Goal: Task Accomplishment & Management: Use online tool/utility

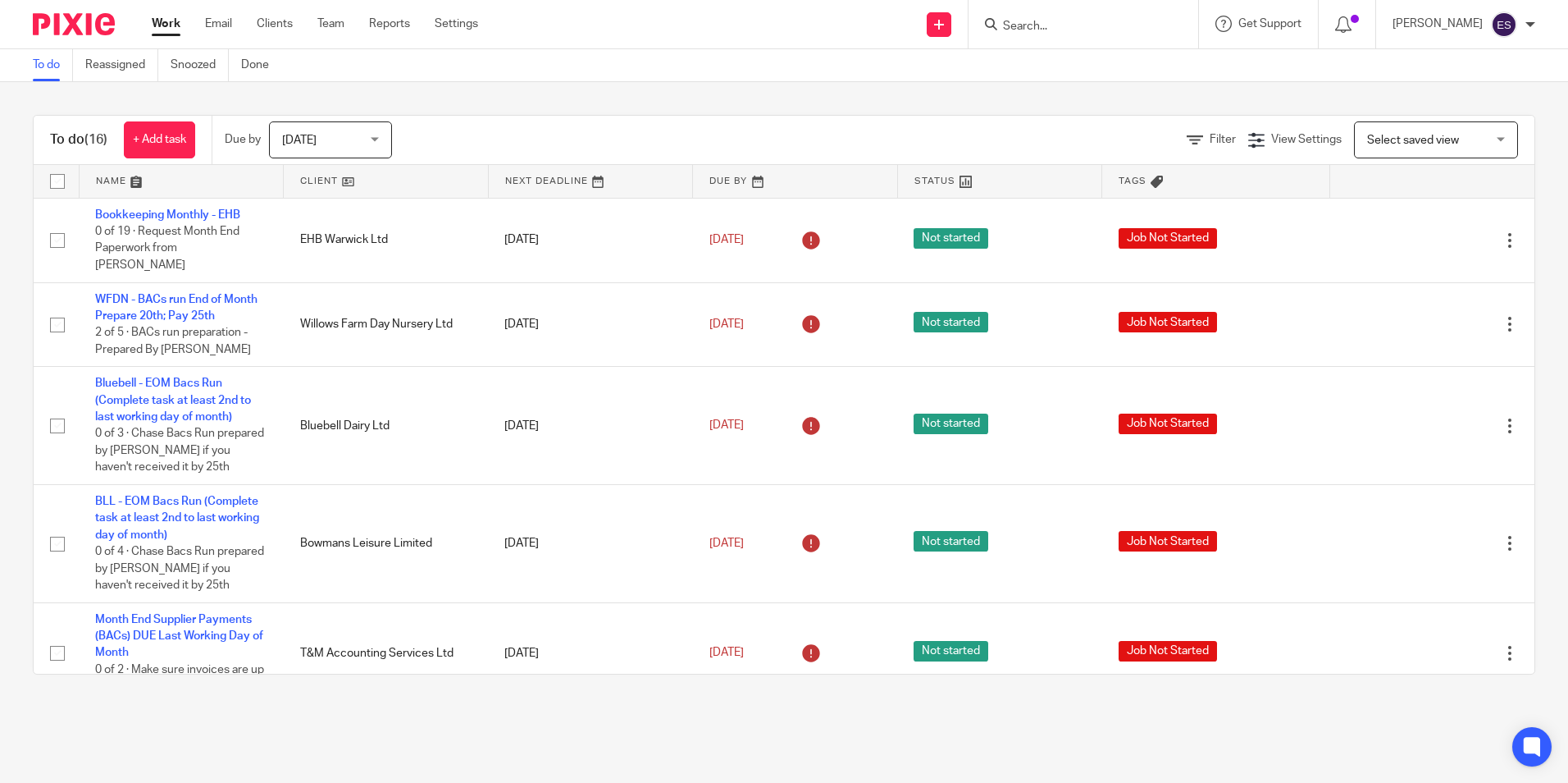
click at [1043, 25] on input "Search" at bounding box center [1075, 27] width 148 height 15
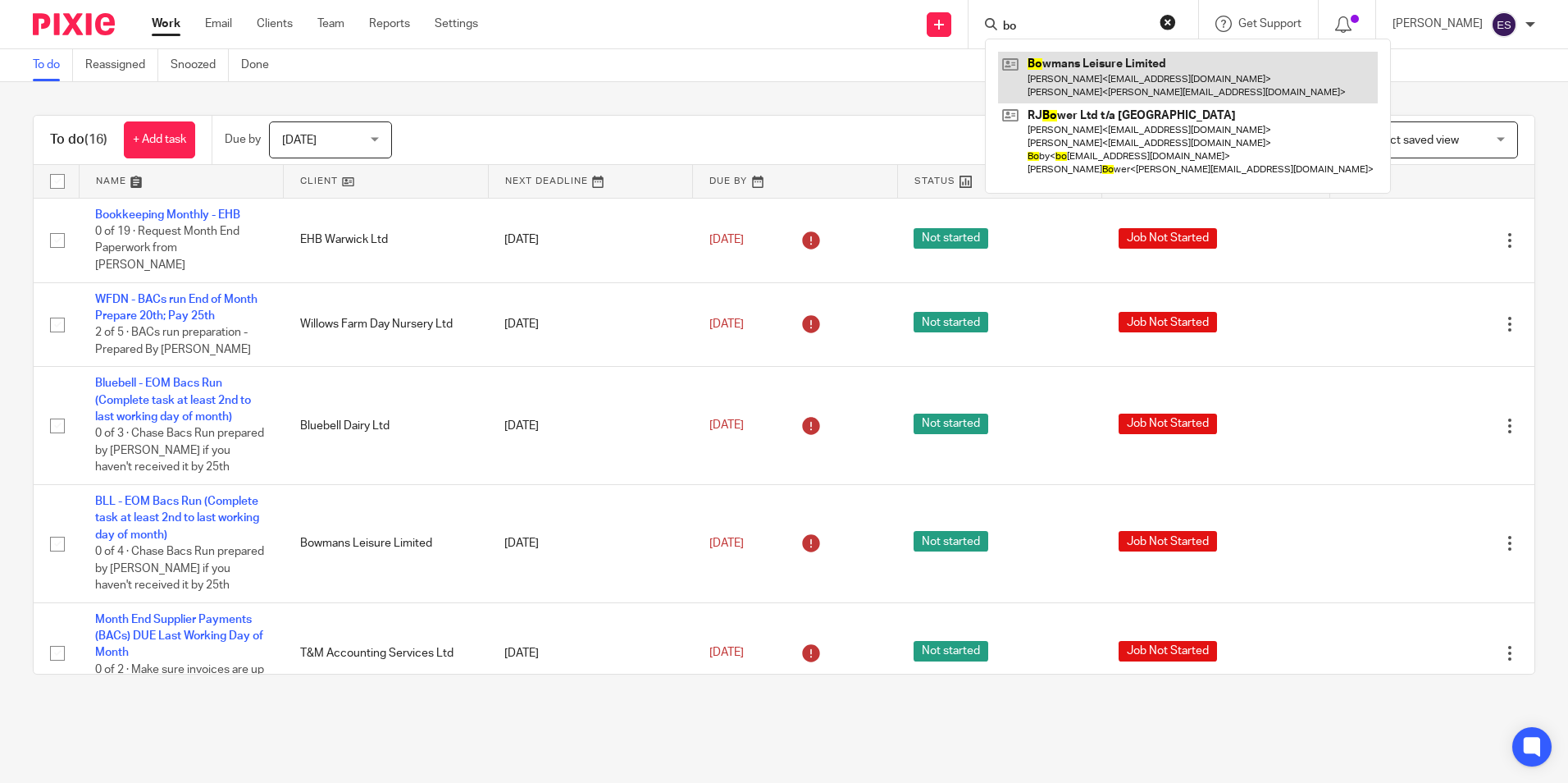
type input "bo"
click at [1121, 94] on link at bounding box center [1187, 77] width 380 height 51
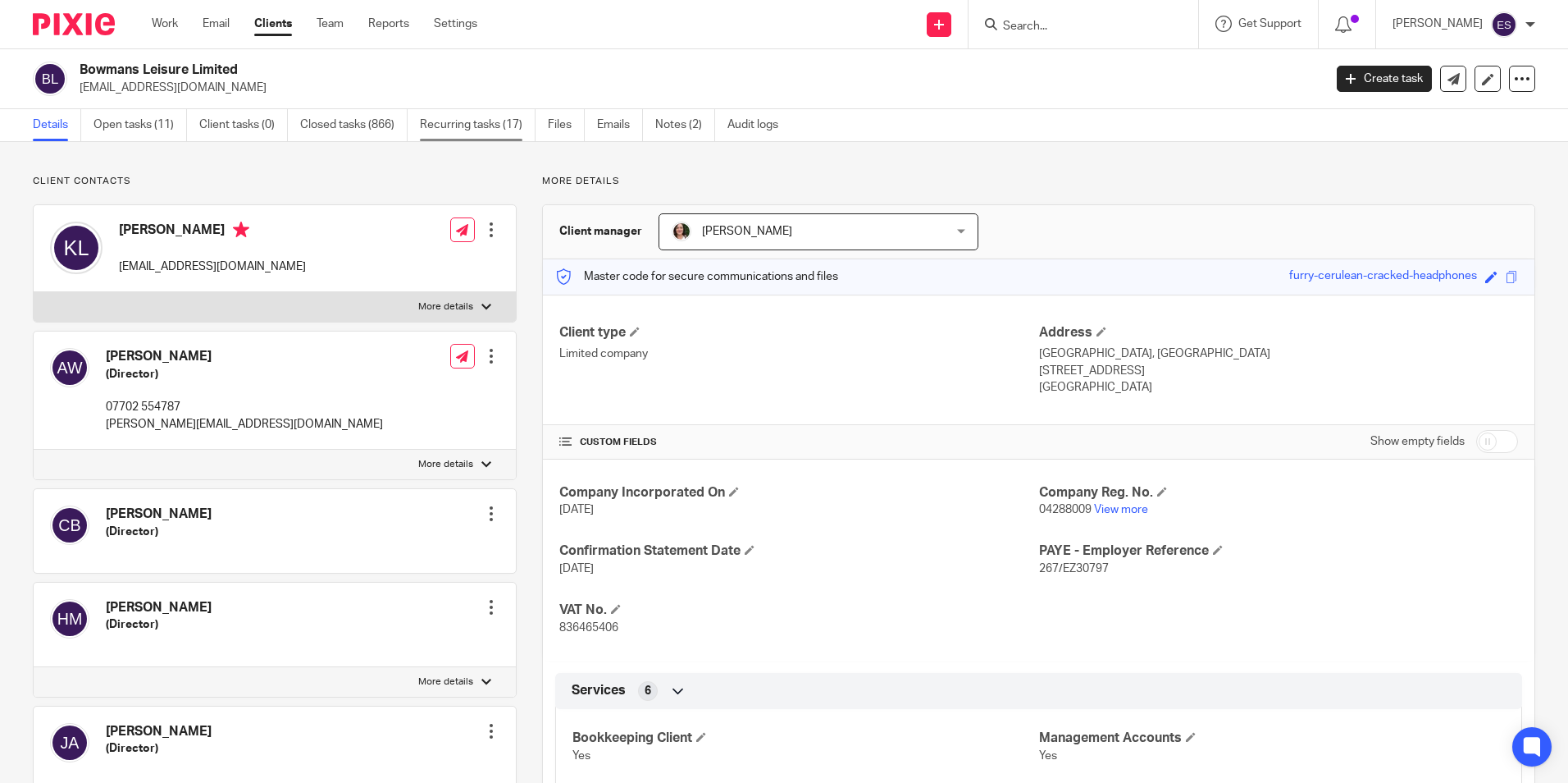
click at [472, 119] on link "Recurring tasks (17)" at bounding box center [477, 124] width 116 height 32
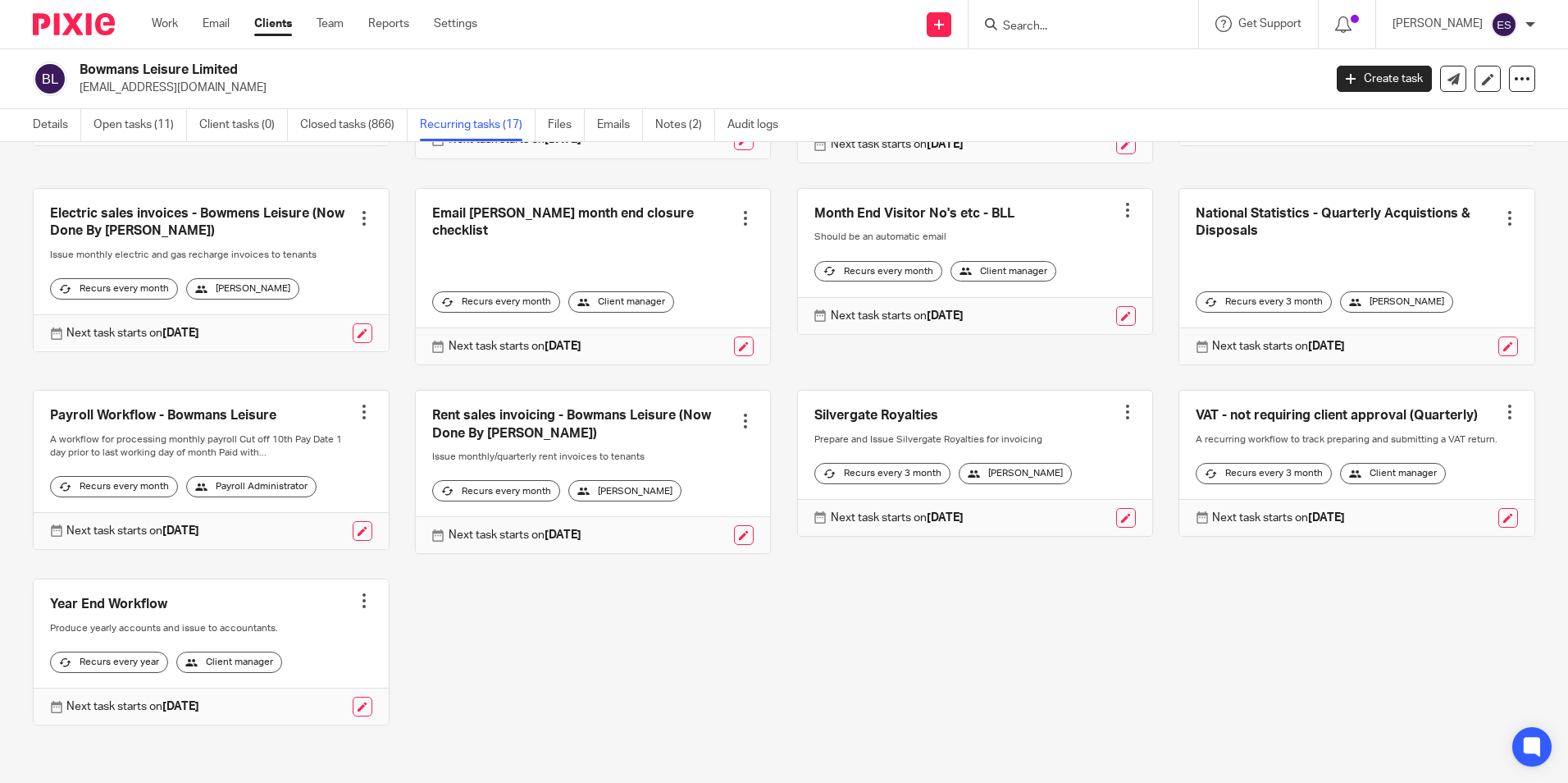
scroll to position [397, 0]
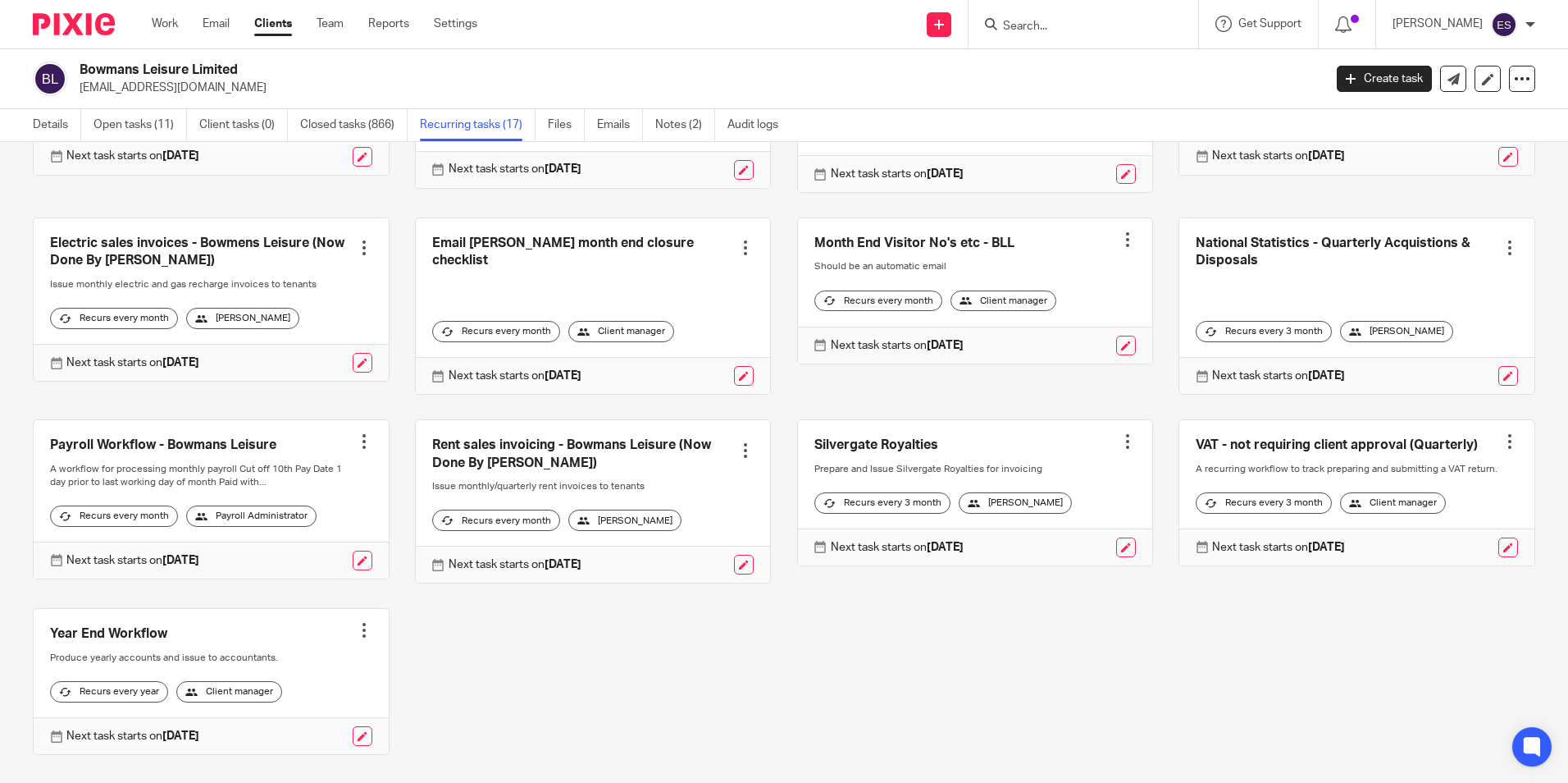
click at [236, 463] on link at bounding box center [211, 499] width 356 height 158
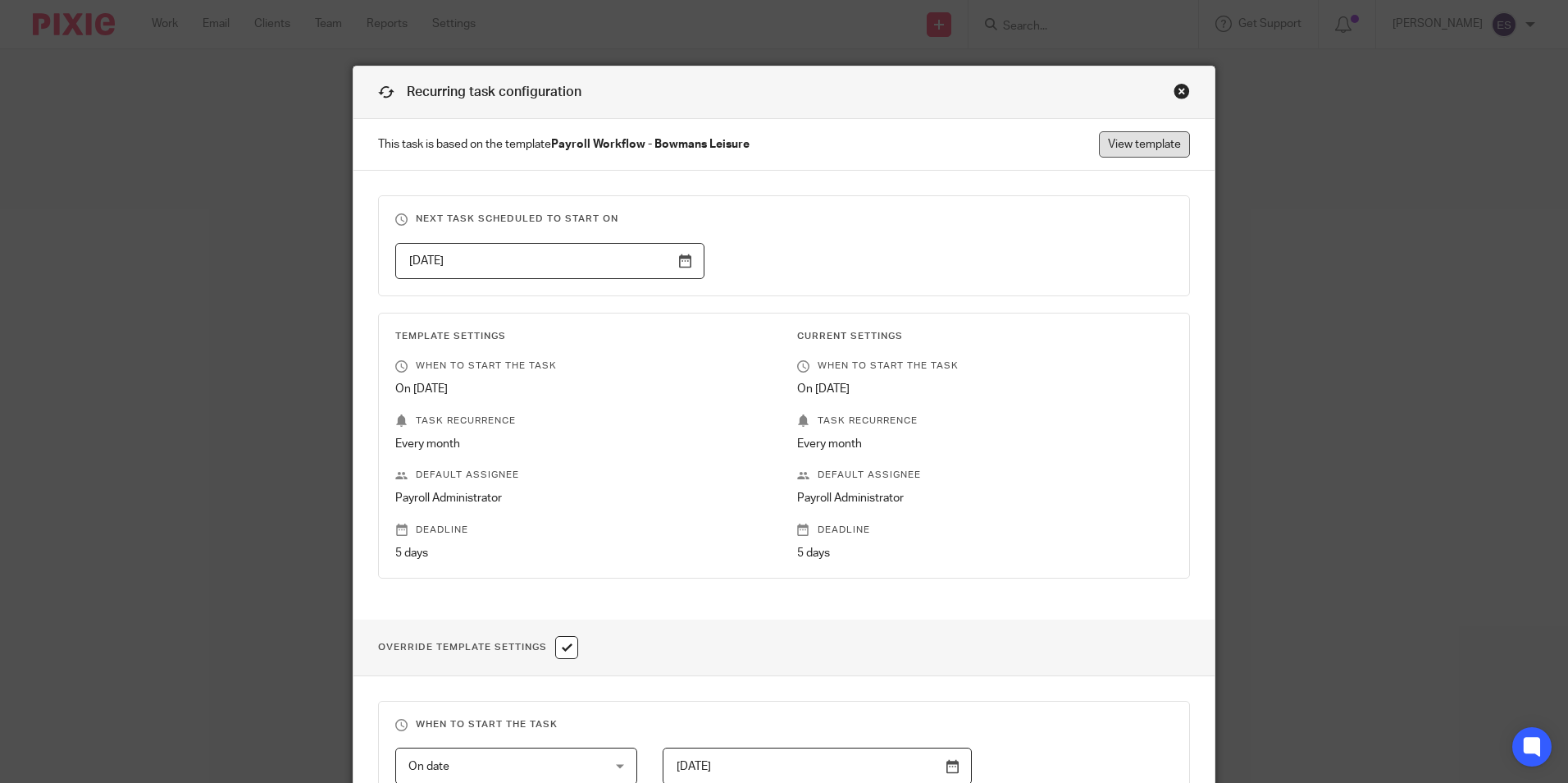
click at [1160, 150] on link "View template" at bounding box center [1145, 144] width 91 height 26
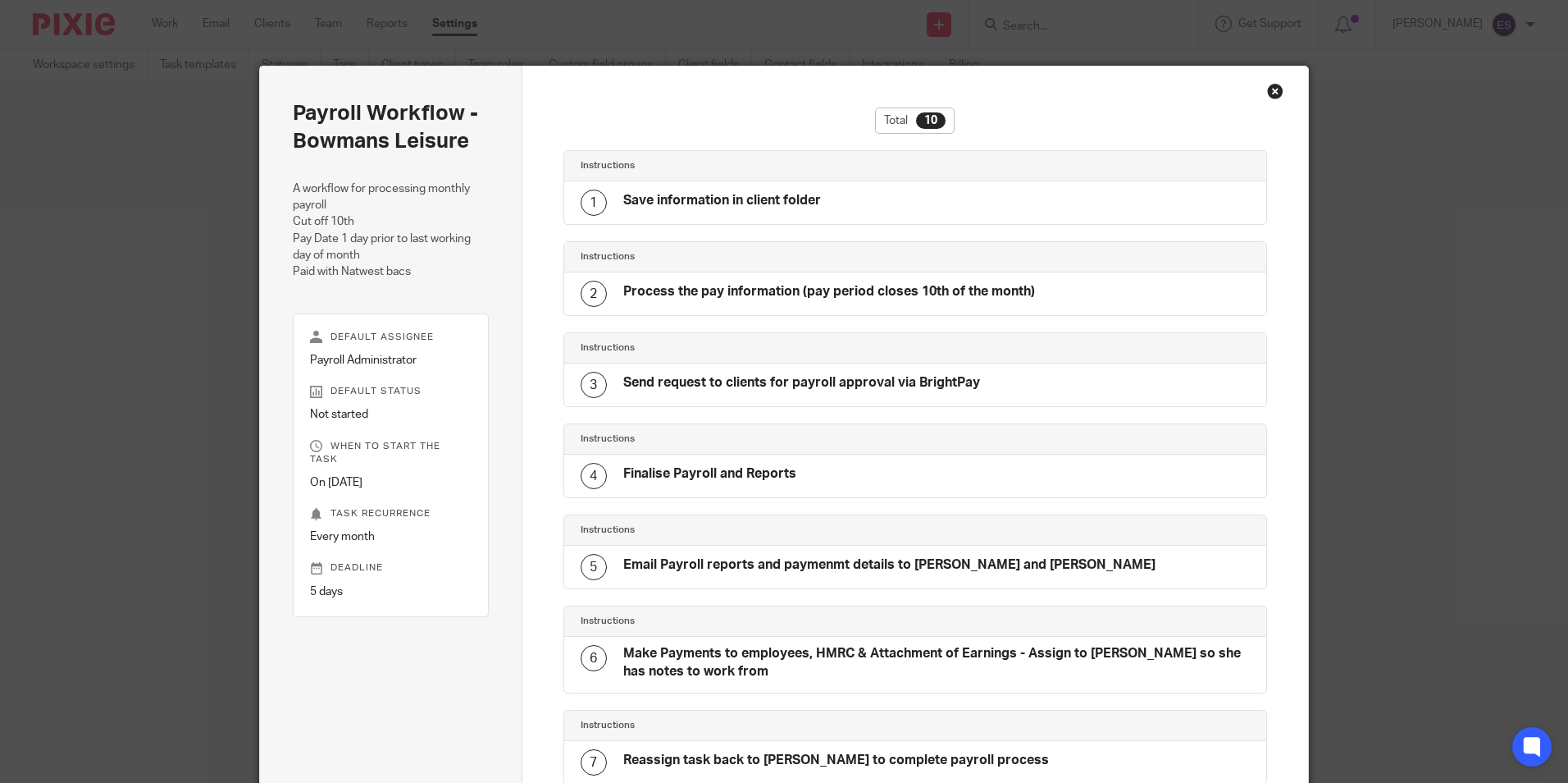
scroll to position [440, 0]
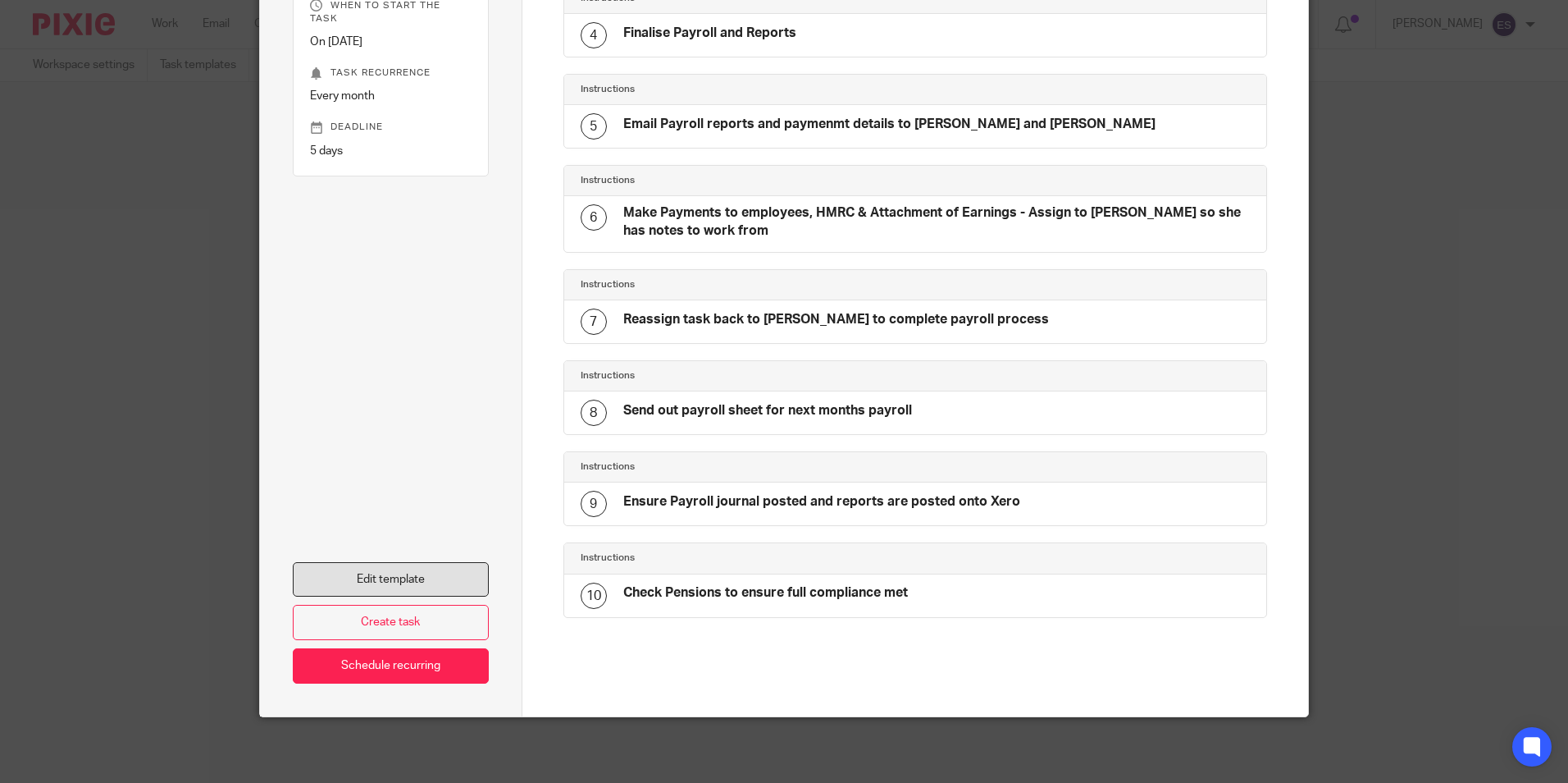
click at [398, 574] on link "Edit template" at bounding box center [390, 580] width 196 height 35
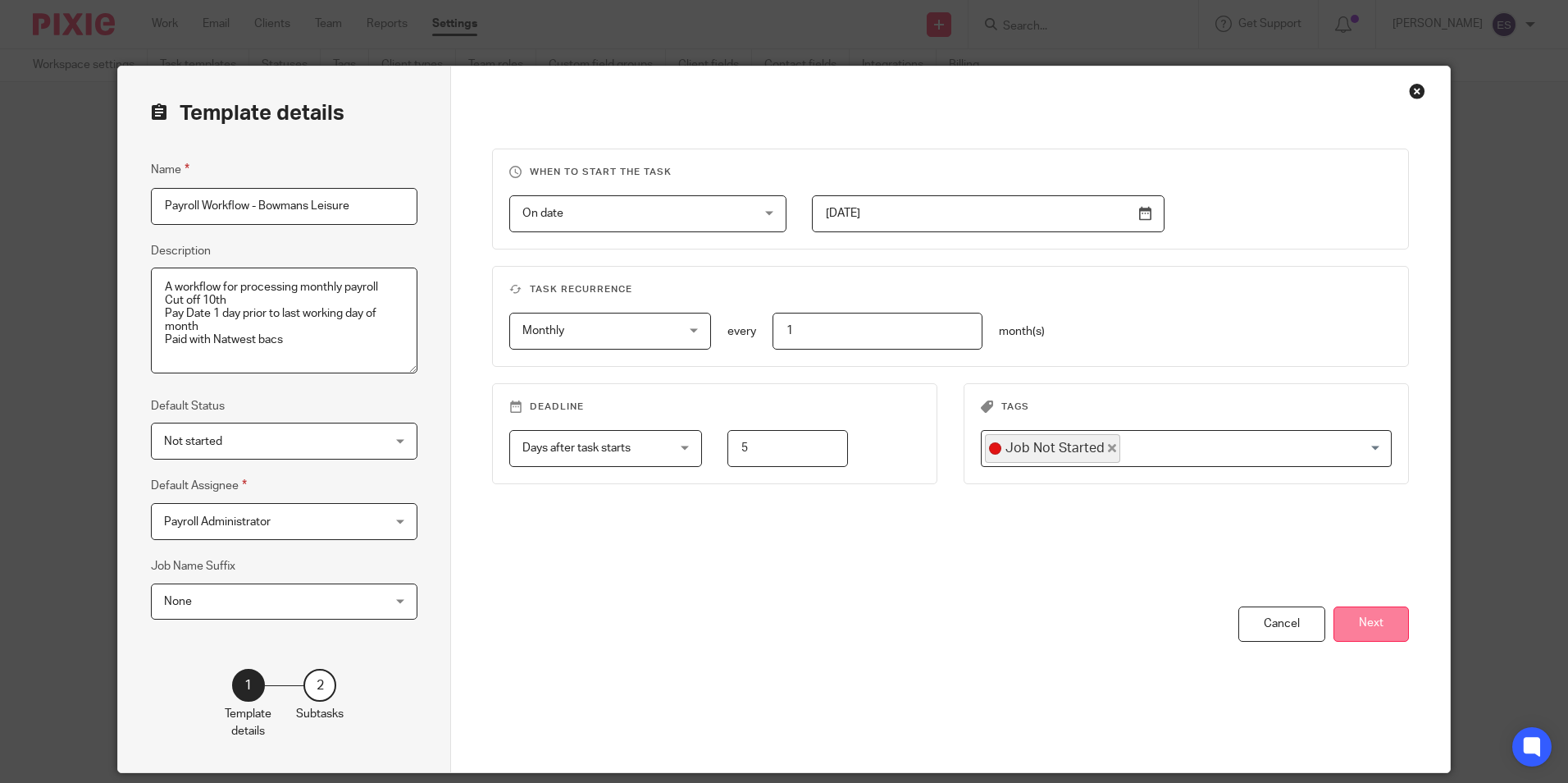
click at [1354, 620] on button "Next" at bounding box center [1370, 624] width 75 height 35
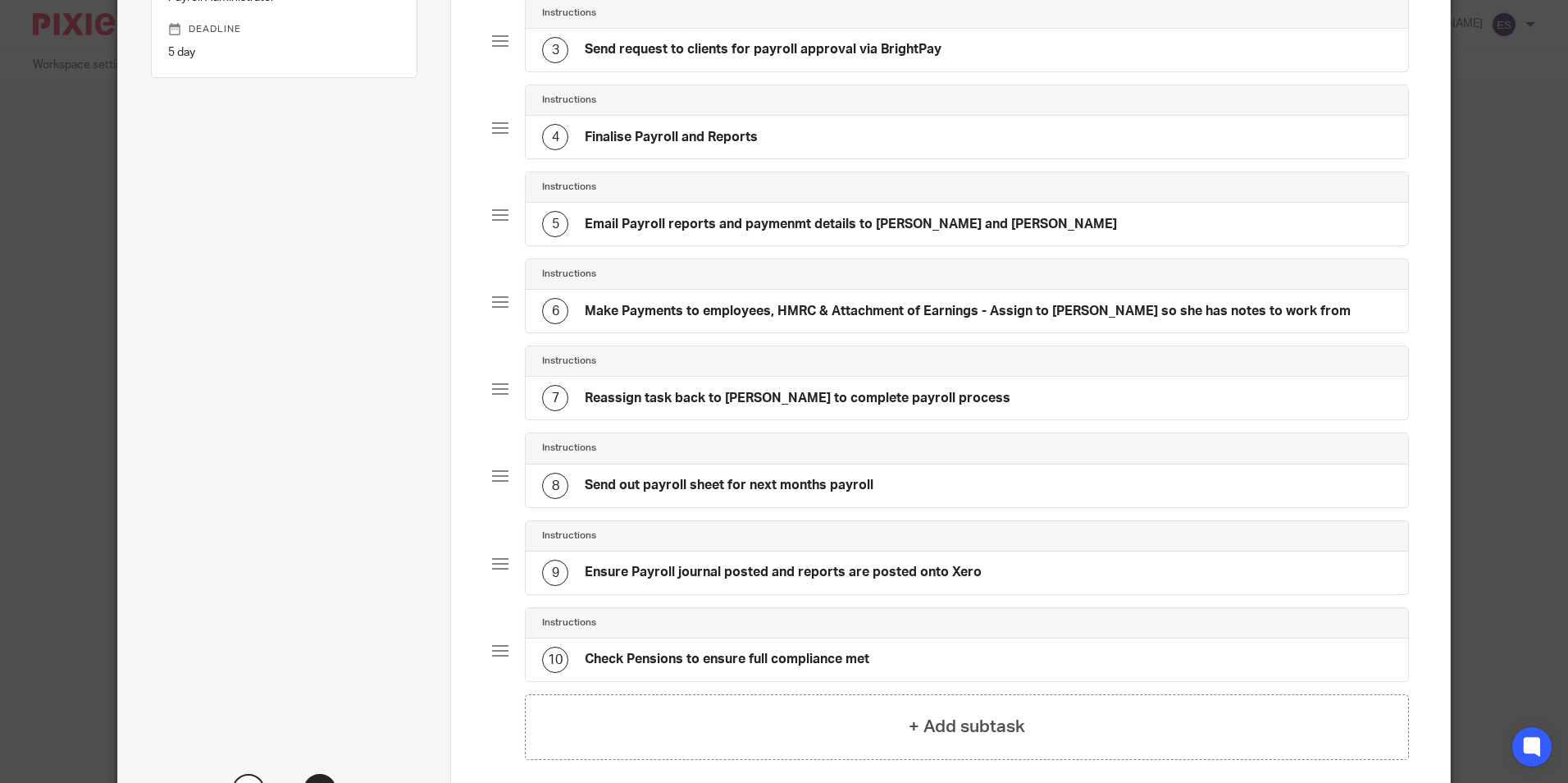
scroll to position [328, 0]
click at [693, 309] on h4 "Make Payments to employees, HMRC & Attachment of Earnings - Assign to [PERSON_N…" at bounding box center [967, 309] width 766 height 18
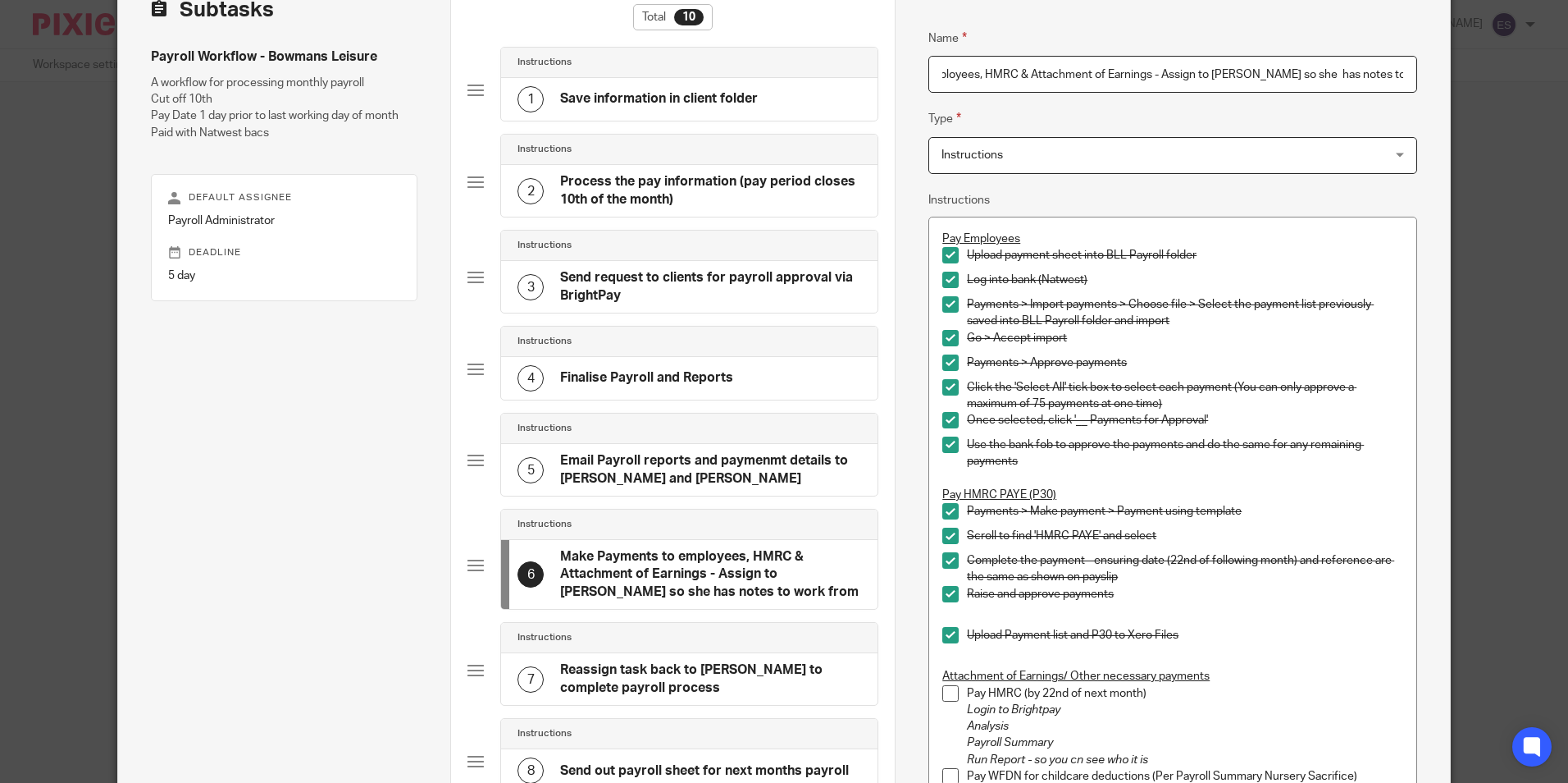
scroll to position [164, 0]
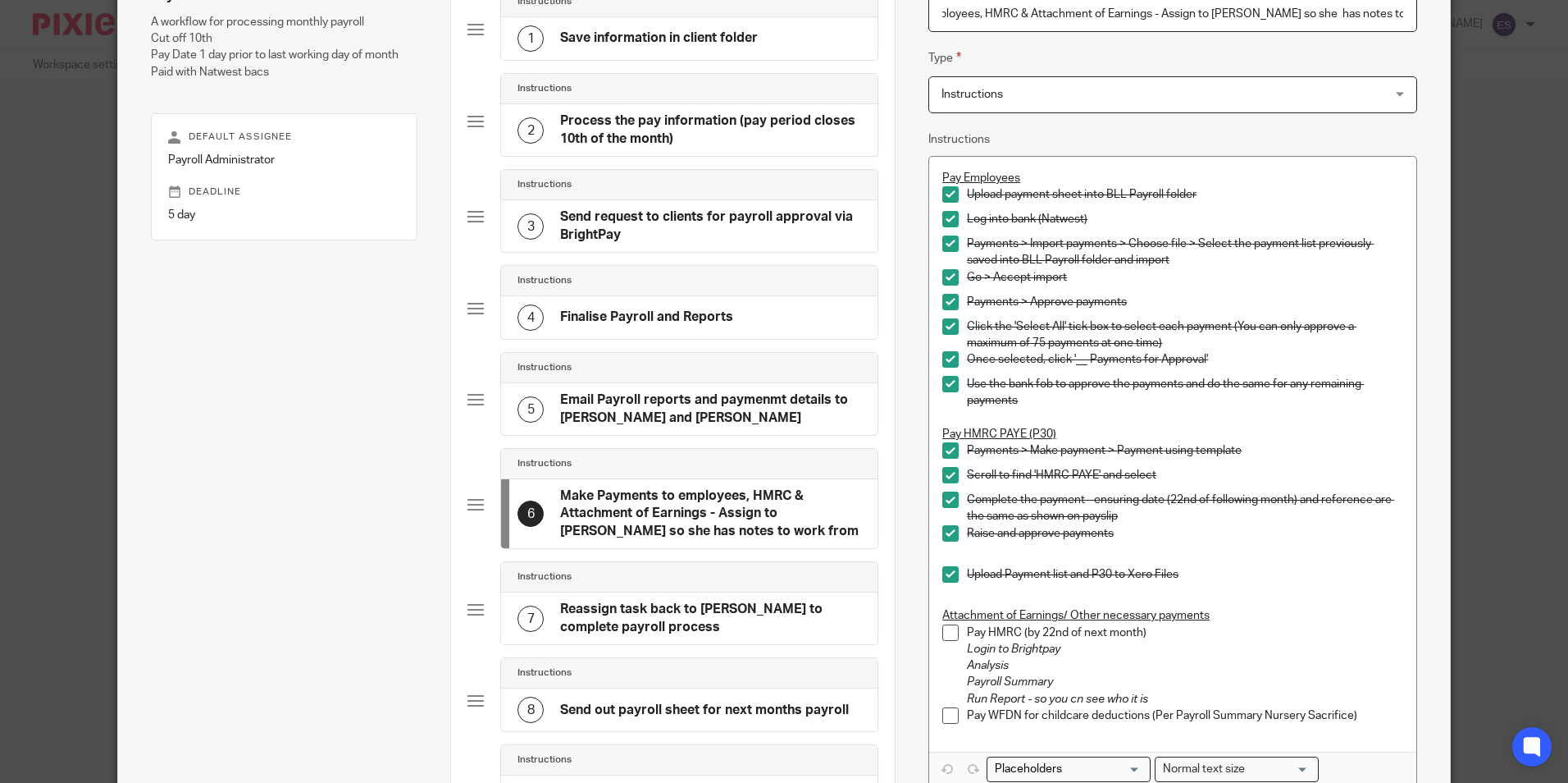
type input "Make Payments to employees, HMRC & Attachment of Earnings - Assign to [PERSON_N…"
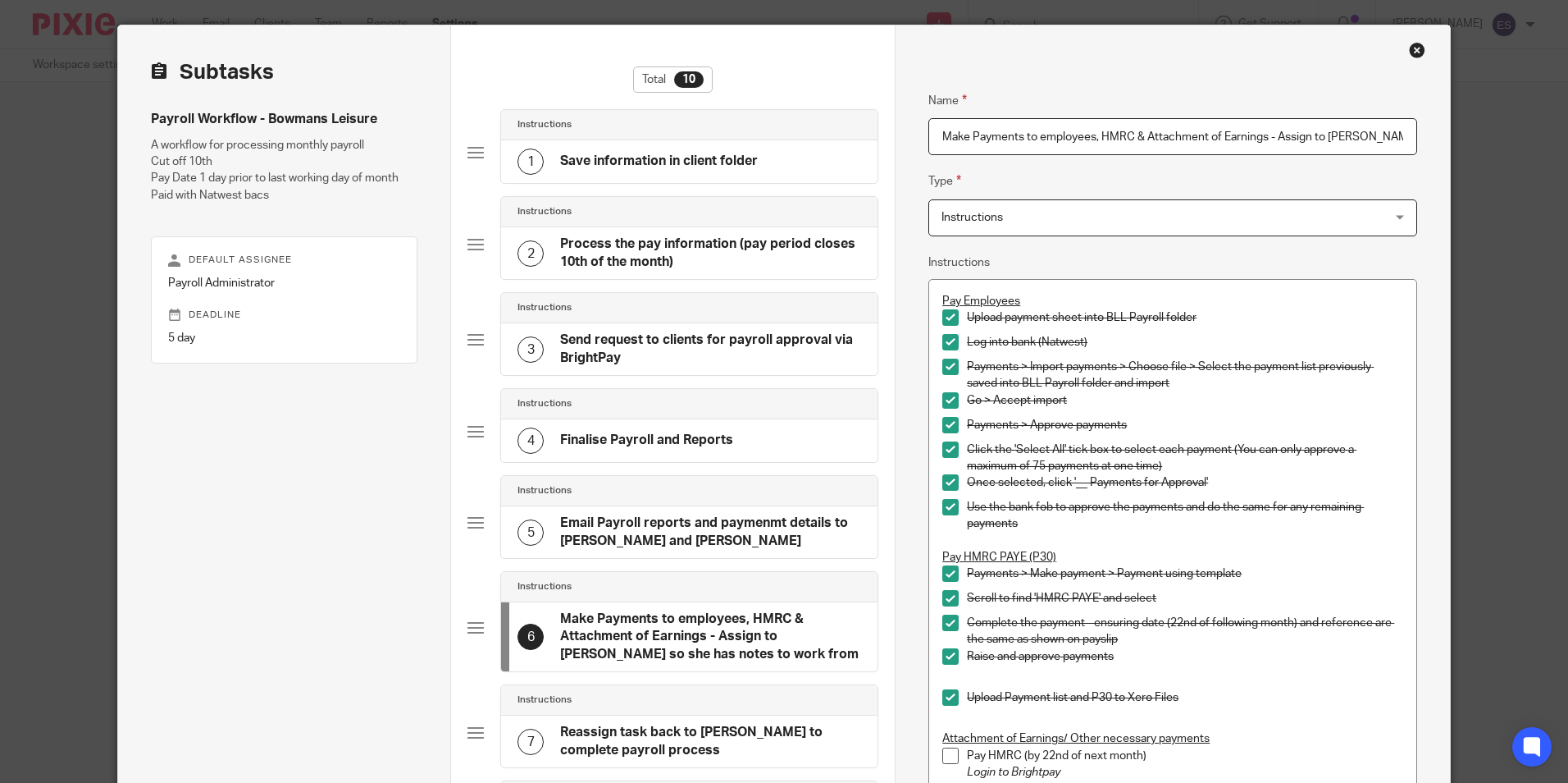
scroll to position [0, 0]
